Goal: Browse casually

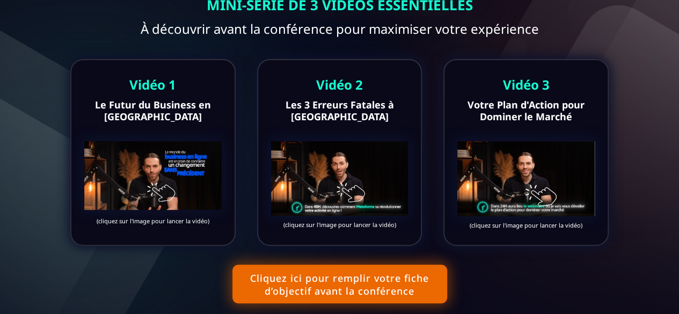
scroll to position [79, 0]
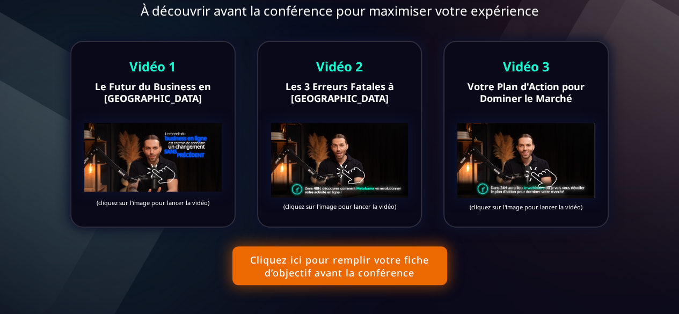
click at [145, 154] on img at bounding box center [152, 157] width 137 height 69
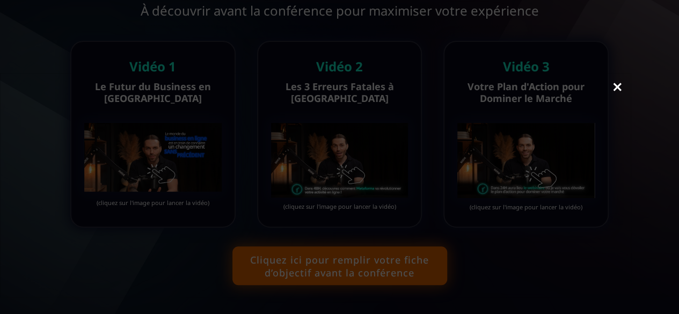
scroll to position [32, 0]
click at [613, 56] on link "Close" at bounding box center [616, 56] width 21 height 24
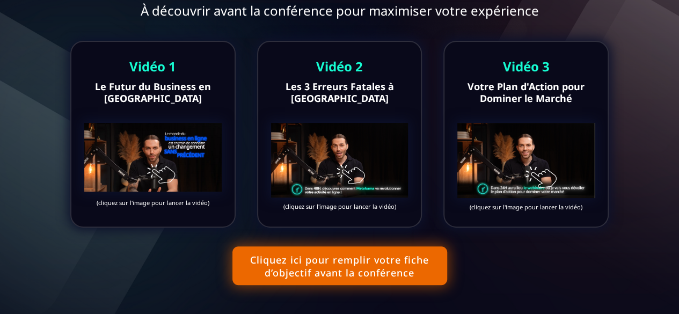
click at [138, 161] on img at bounding box center [152, 157] width 137 height 69
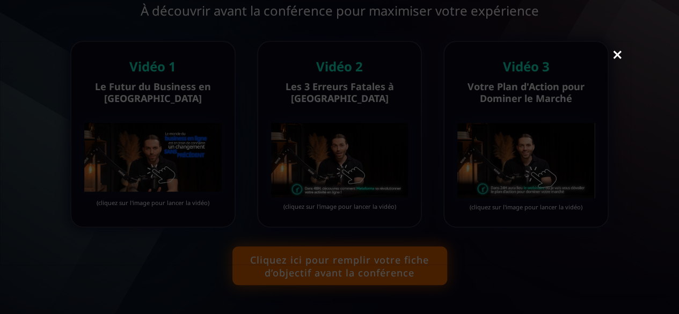
click at [622, 55] on link "Close" at bounding box center [616, 56] width 21 height 24
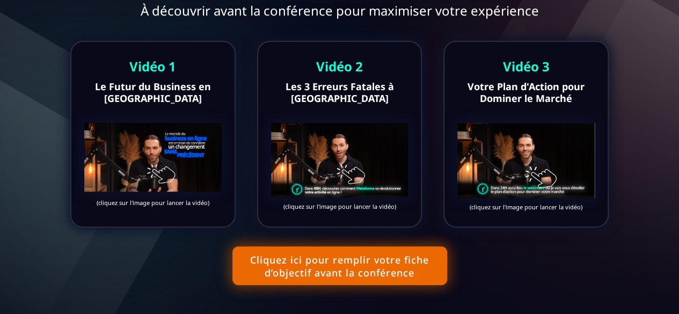
click at [357, 138] on img at bounding box center [339, 160] width 137 height 75
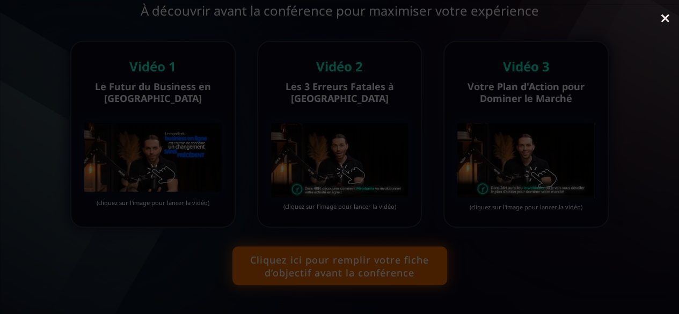
scroll to position [8, 0]
click at [666, 25] on link "Close" at bounding box center [664, 23] width 21 height 24
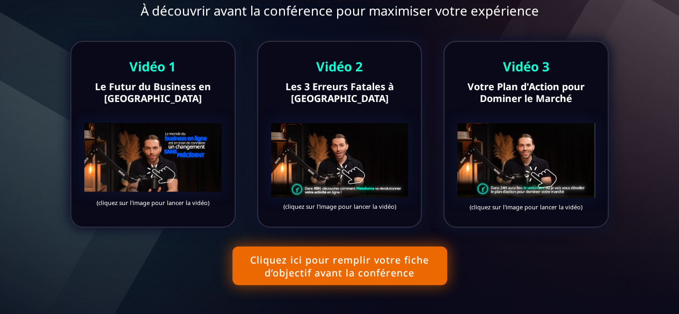
click at [534, 150] on img at bounding box center [525, 160] width 137 height 75
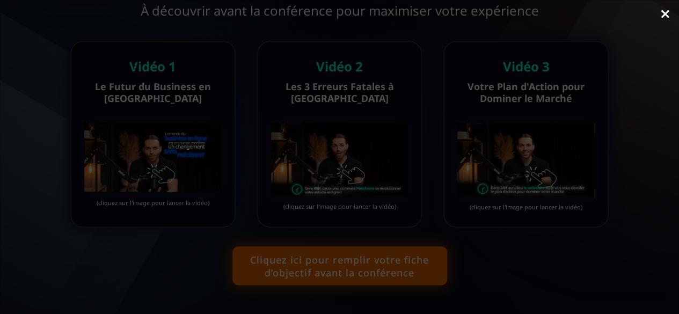
scroll to position [20, 0]
click at [642, 23] on div at bounding box center [339, 148] width 677 height 335
click at [663, 13] on link "Close" at bounding box center [664, 15] width 21 height 24
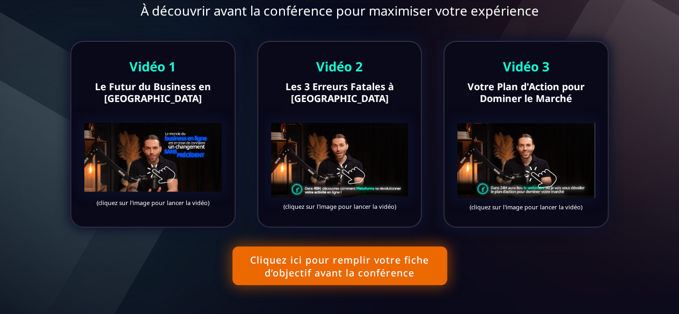
click at [487, 186] on img at bounding box center [525, 160] width 137 height 75
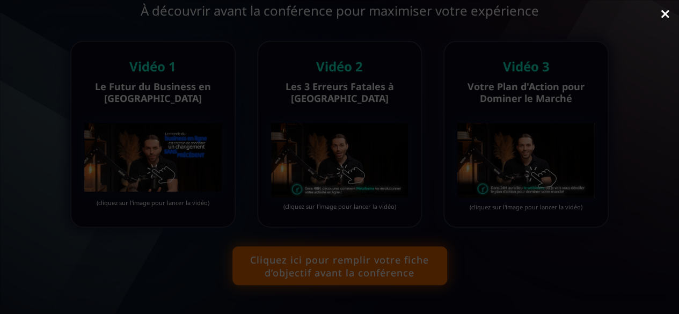
click at [666, 14] on link "Close" at bounding box center [664, 15] width 21 height 24
